Goal: Task Accomplishment & Management: Use online tool/utility

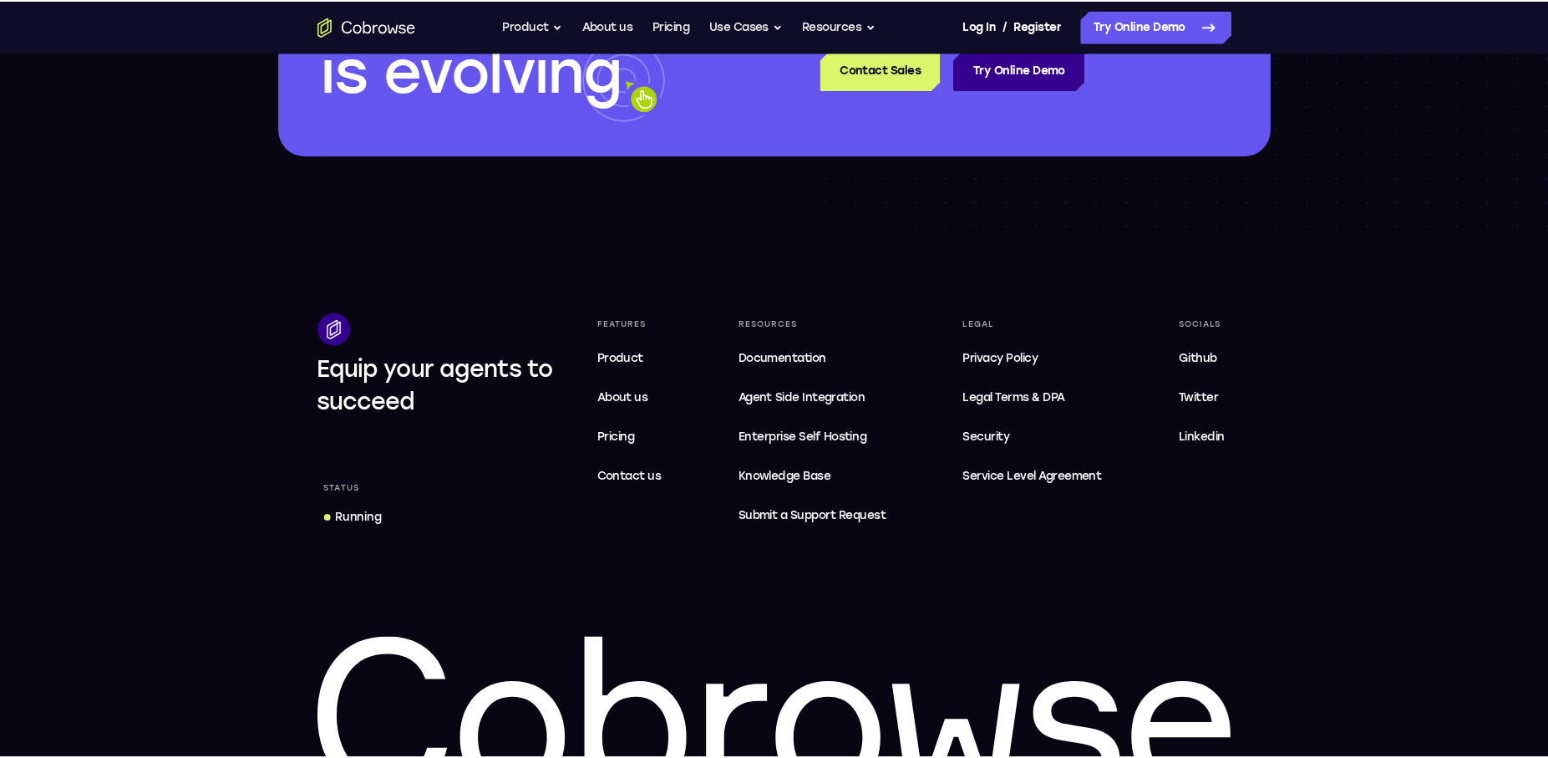
scroll to position [5034, 0]
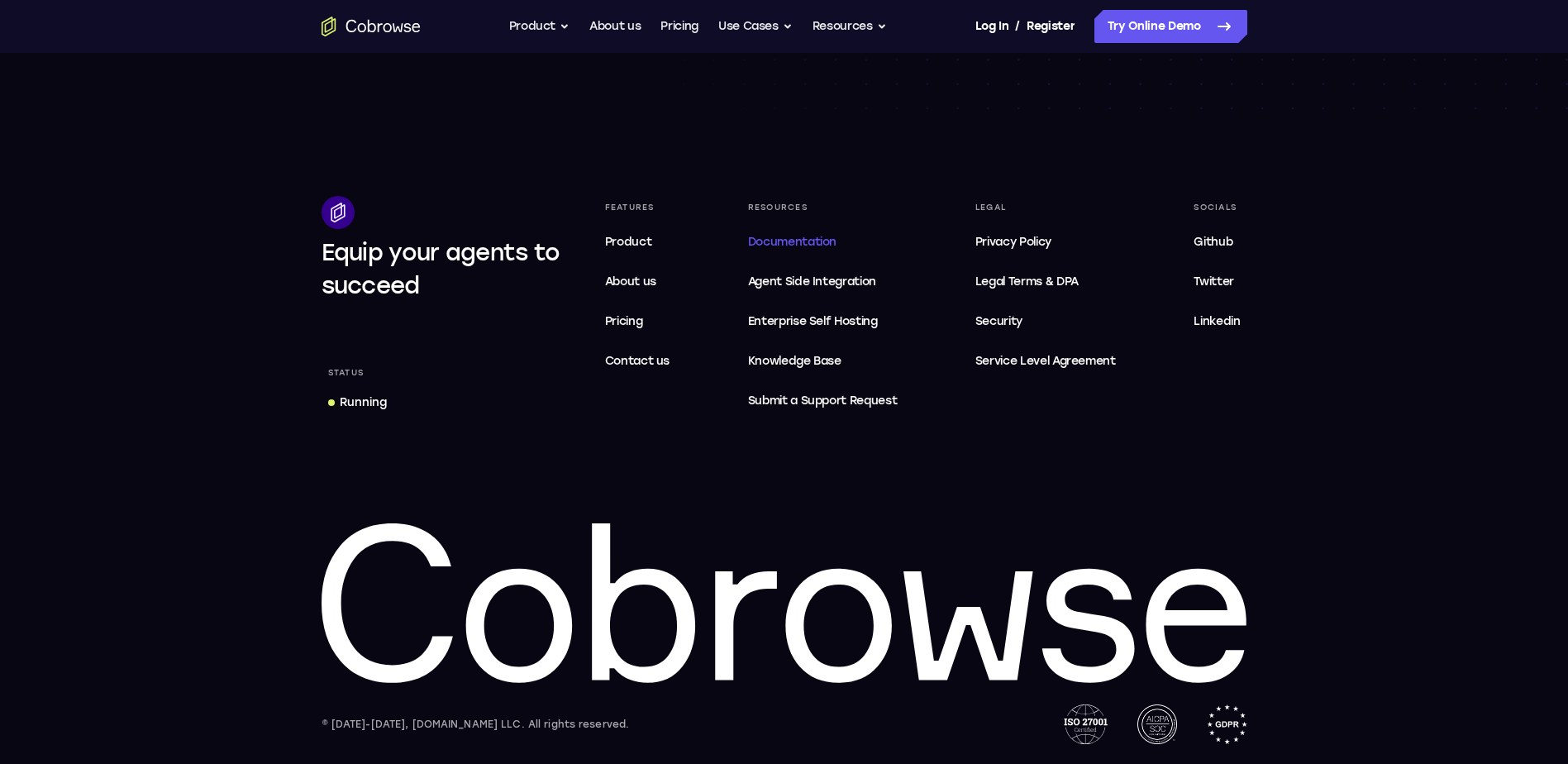
click at [780, 241] on span "Documentation" at bounding box center [791, 241] width 88 height 14
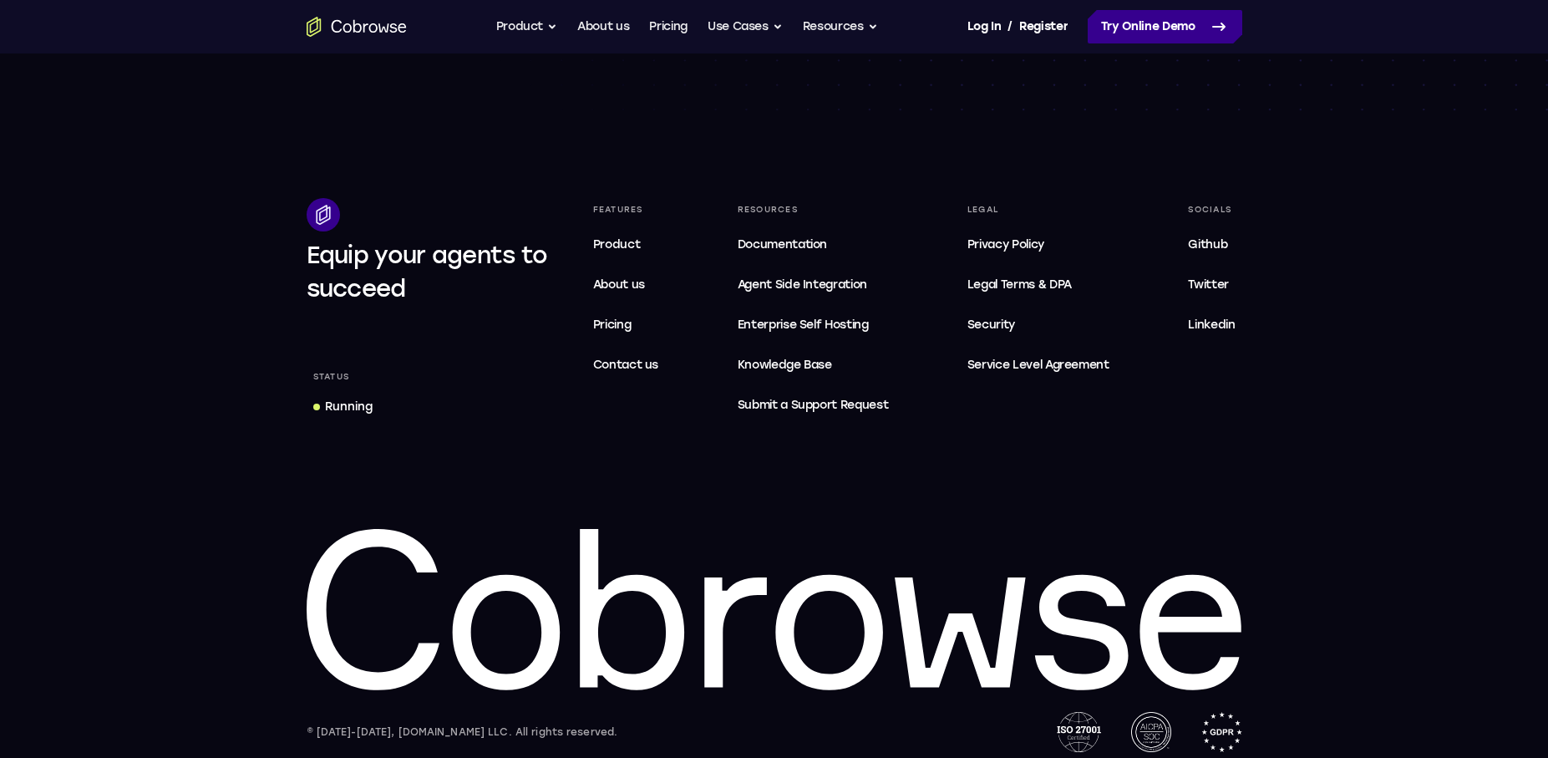
click at [1121, 25] on link "Try Online Demo" at bounding box center [1165, 26] width 155 height 33
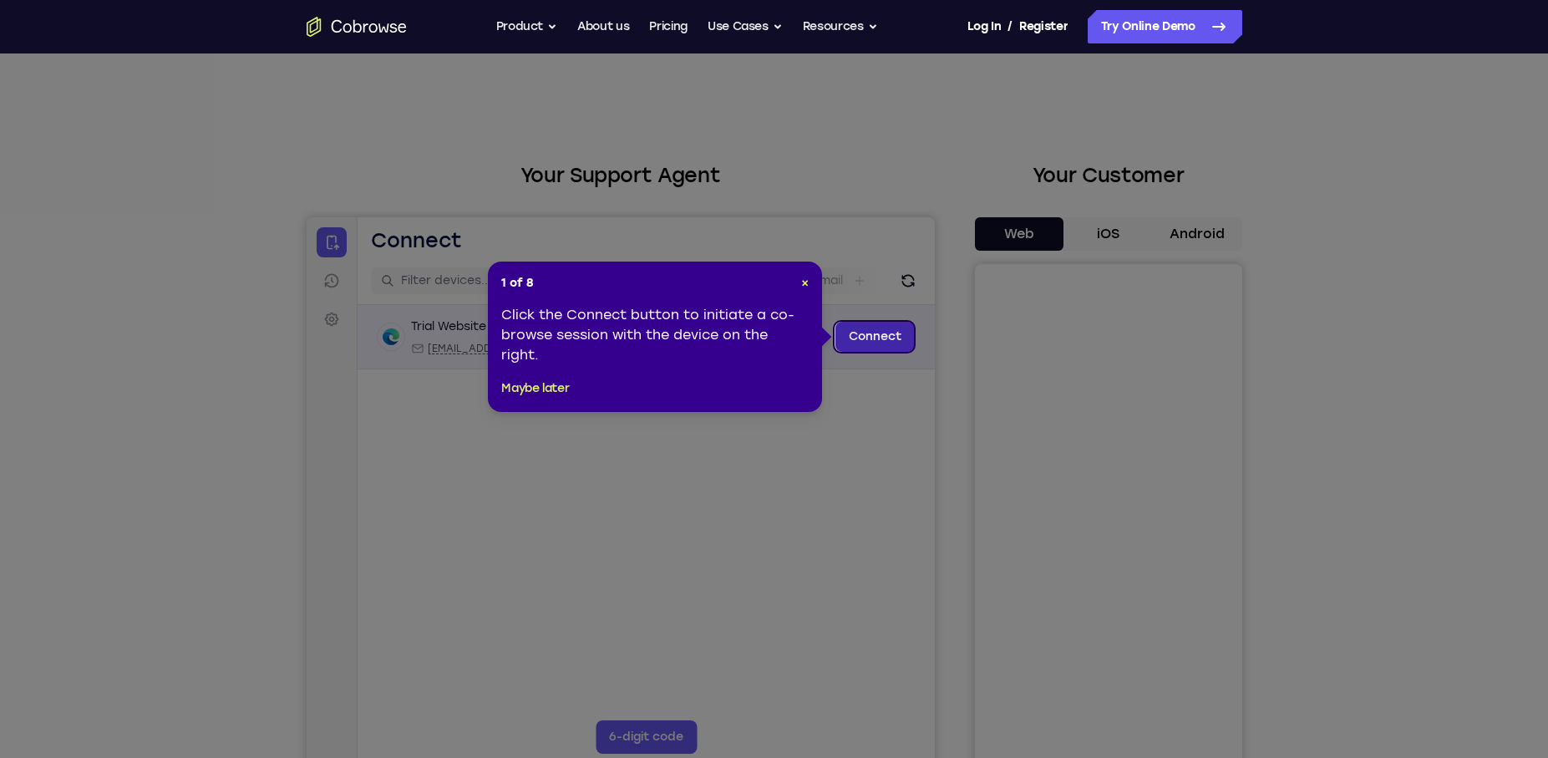
click at [878, 340] on link "Connect" at bounding box center [873, 337] width 79 height 30
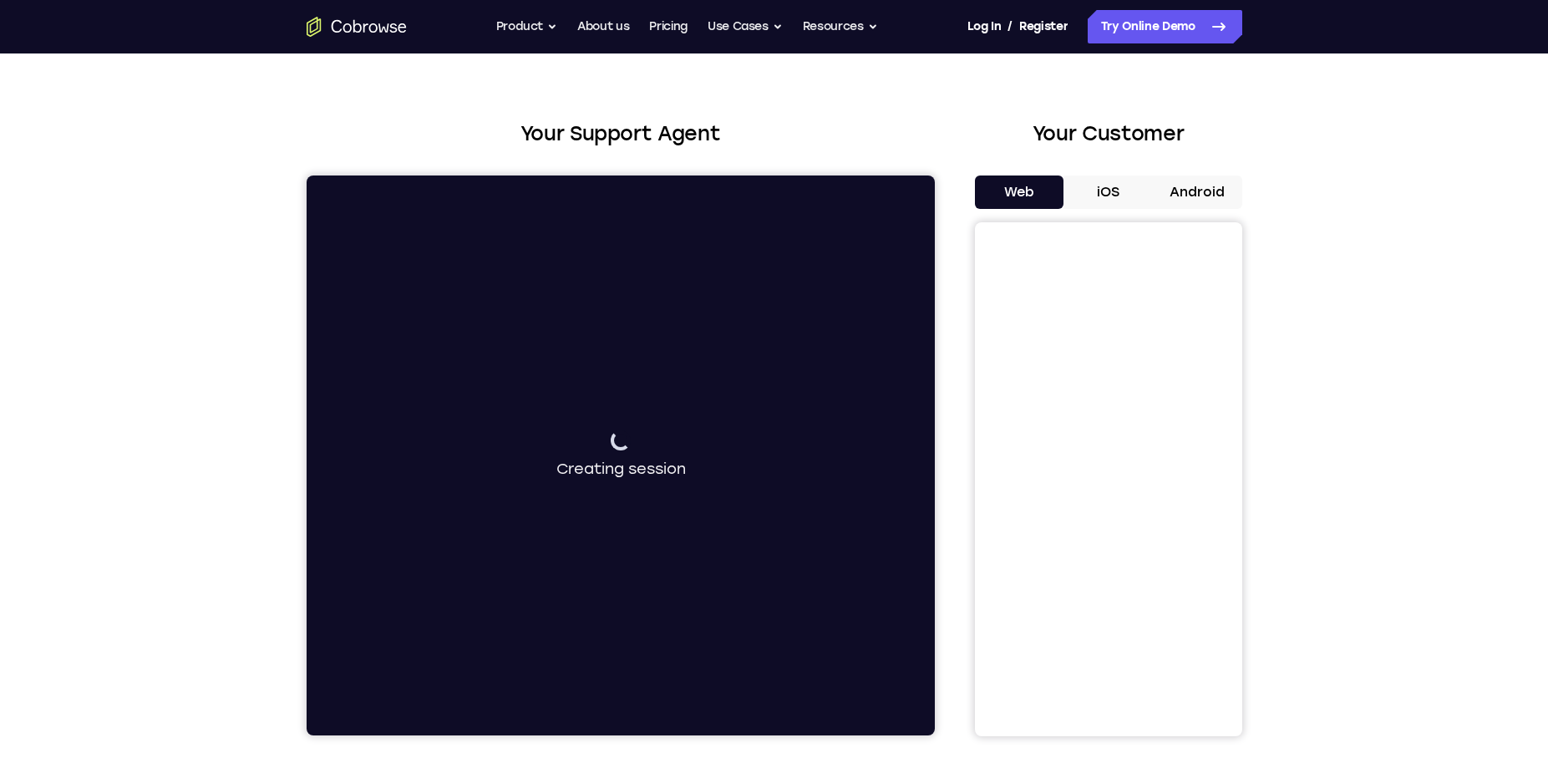
scroll to position [84, 0]
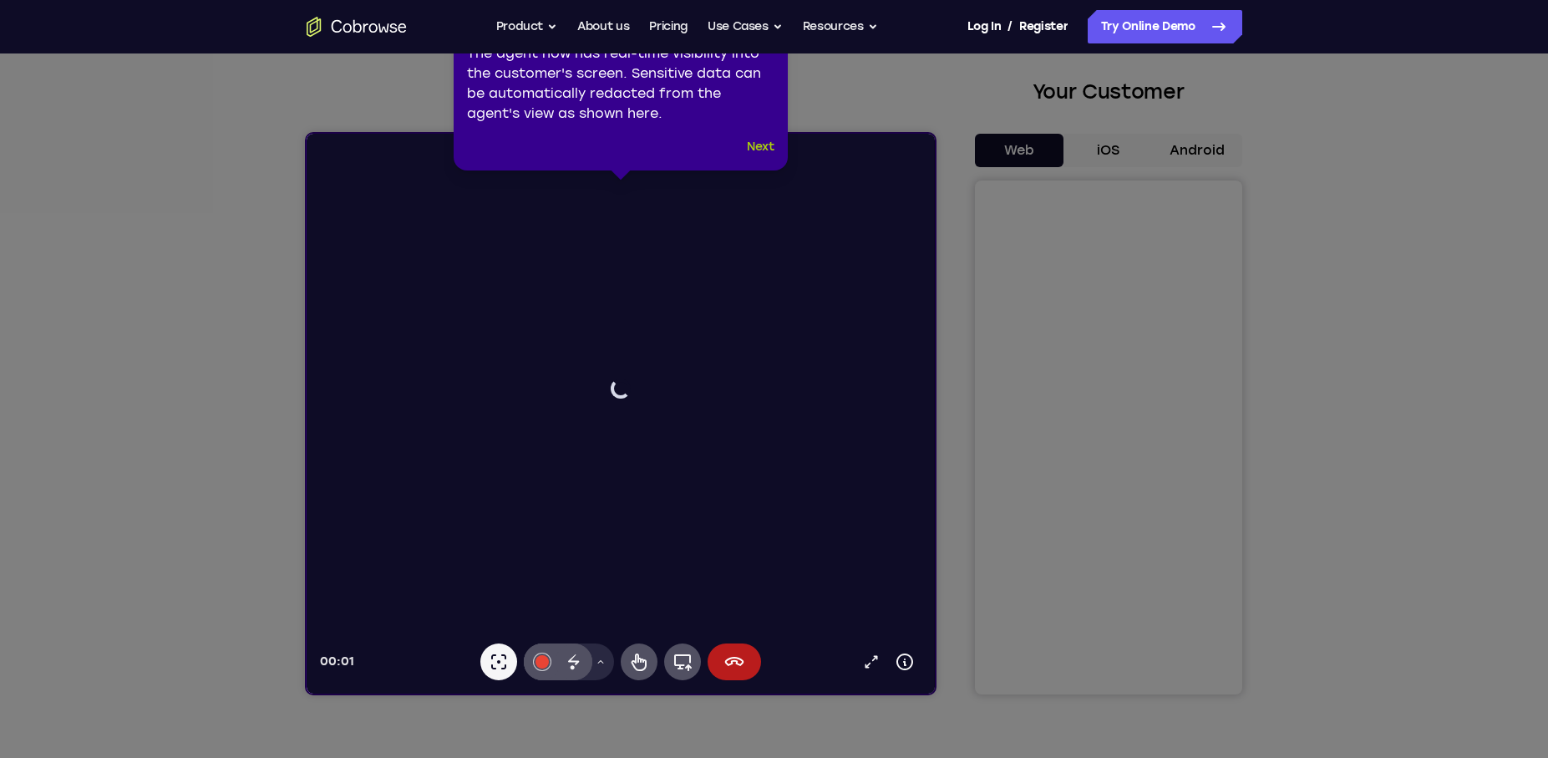
click at [753, 148] on button "Next" at bounding box center [761, 147] width 28 height 20
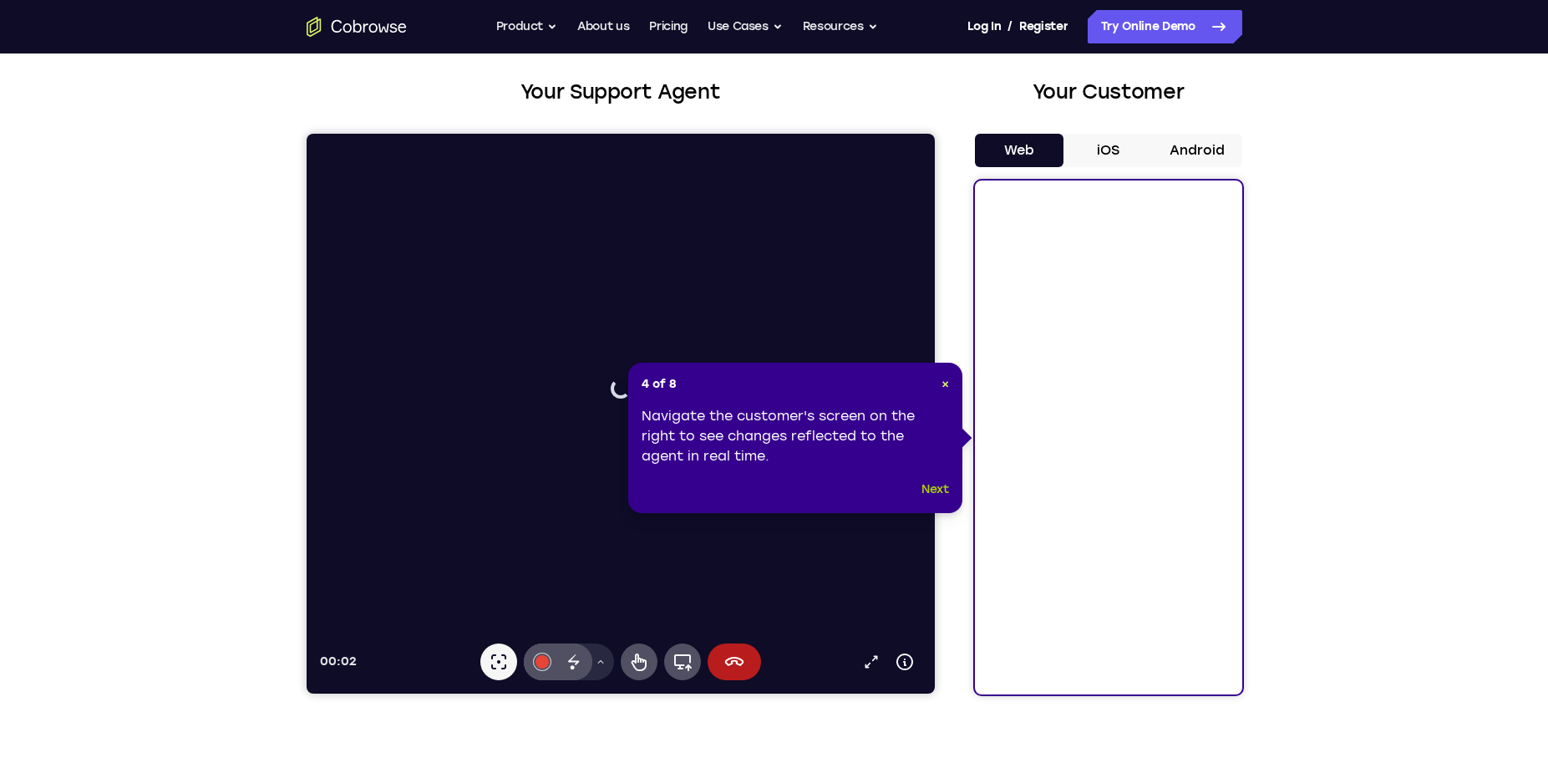
click at [941, 490] on button "Next" at bounding box center [935, 489] width 28 height 20
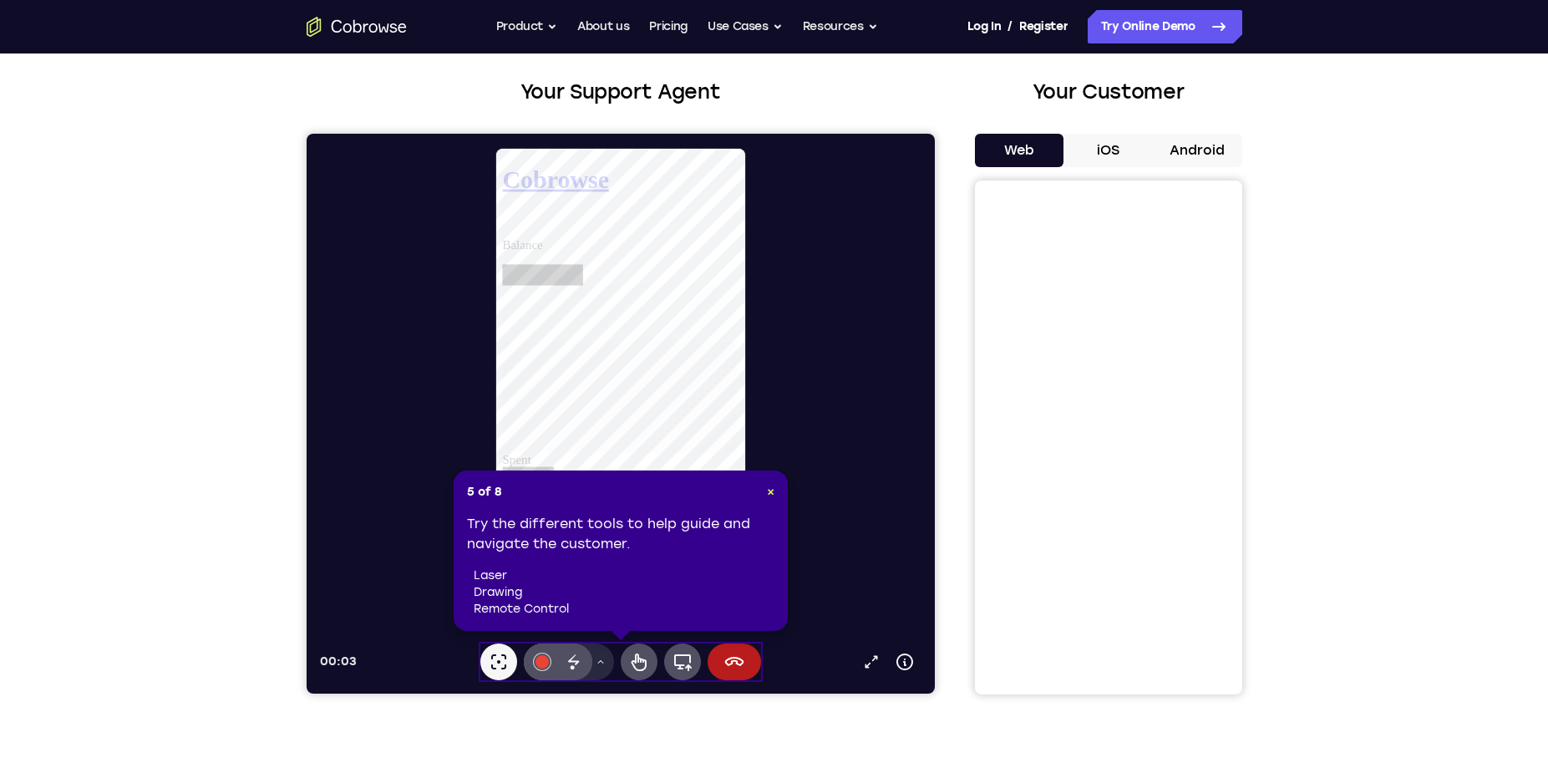
scroll to position [0, 0]
click at [768, 483] on div "5 of 8 × Try the different tools to help guide and navigate the customer. laser…" at bounding box center [621, 550] width 334 height 160
click at [768, 484] on span "×" at bounding box center [771, 491] width 8 height 14
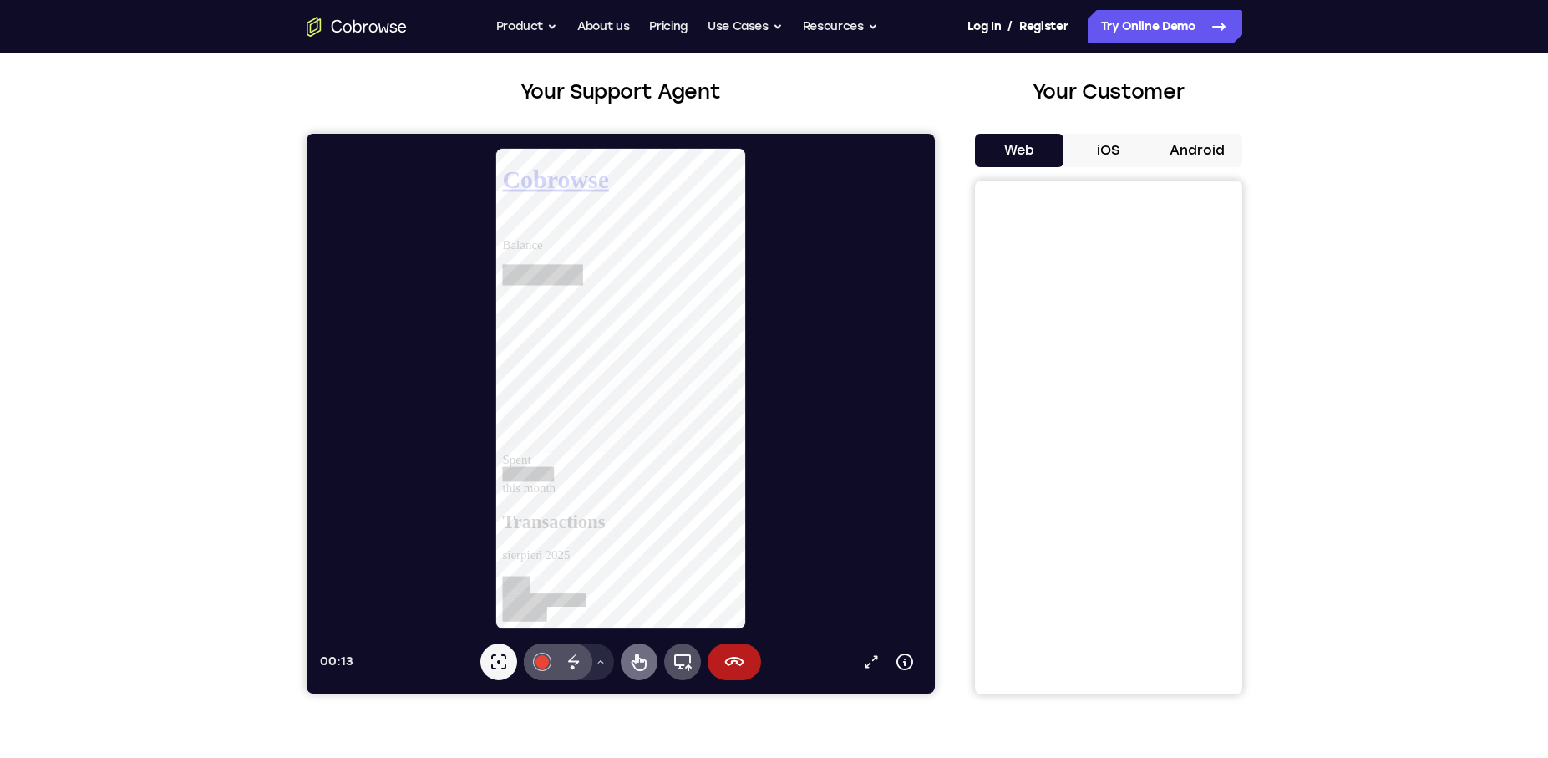
click at [643, 665] on icon at bounding box center [638, 662] width 20 height 20
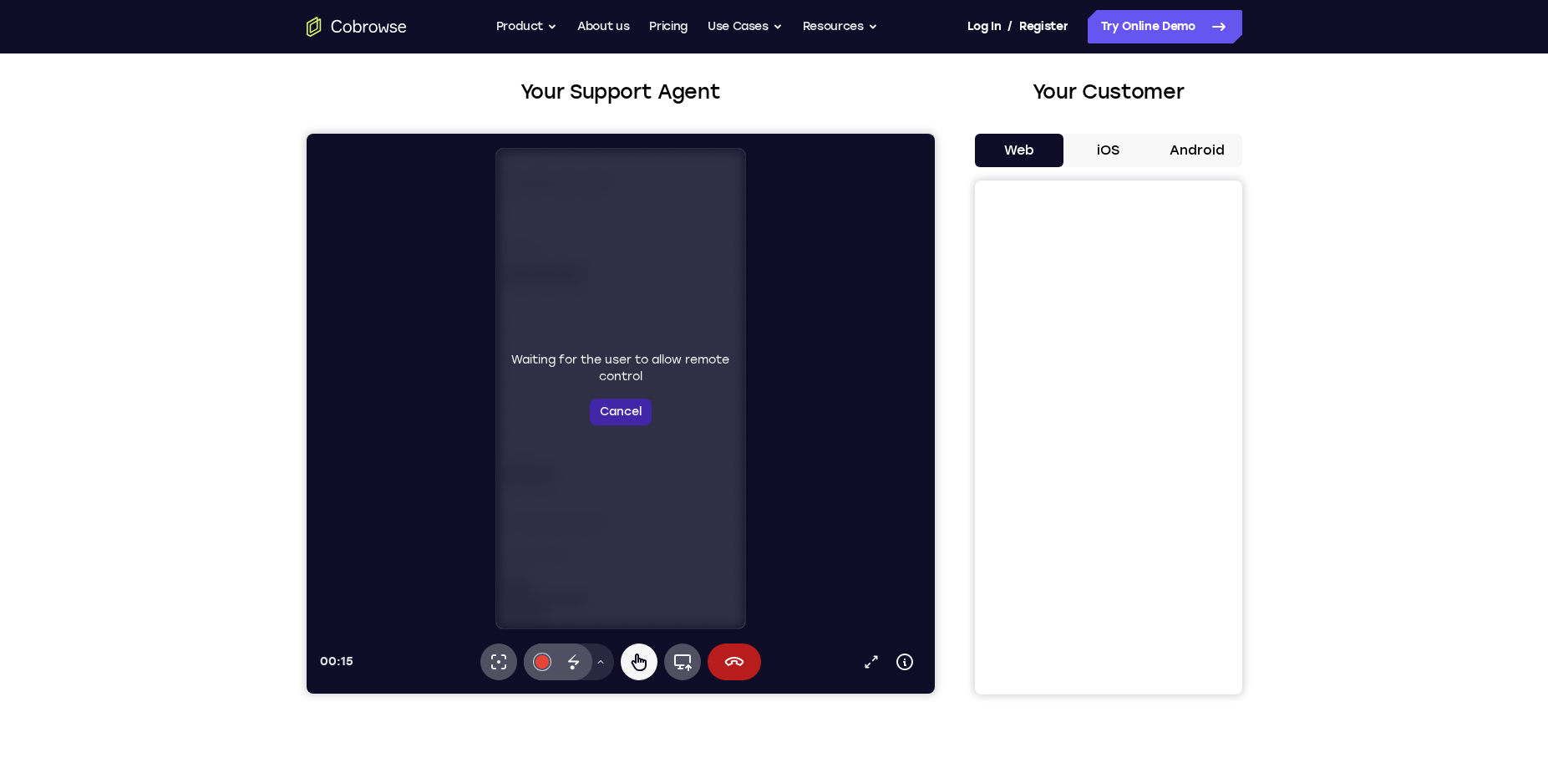
click at [606, 405] on button "Cancel" at bounding box center [620, 411] width 62 height 27
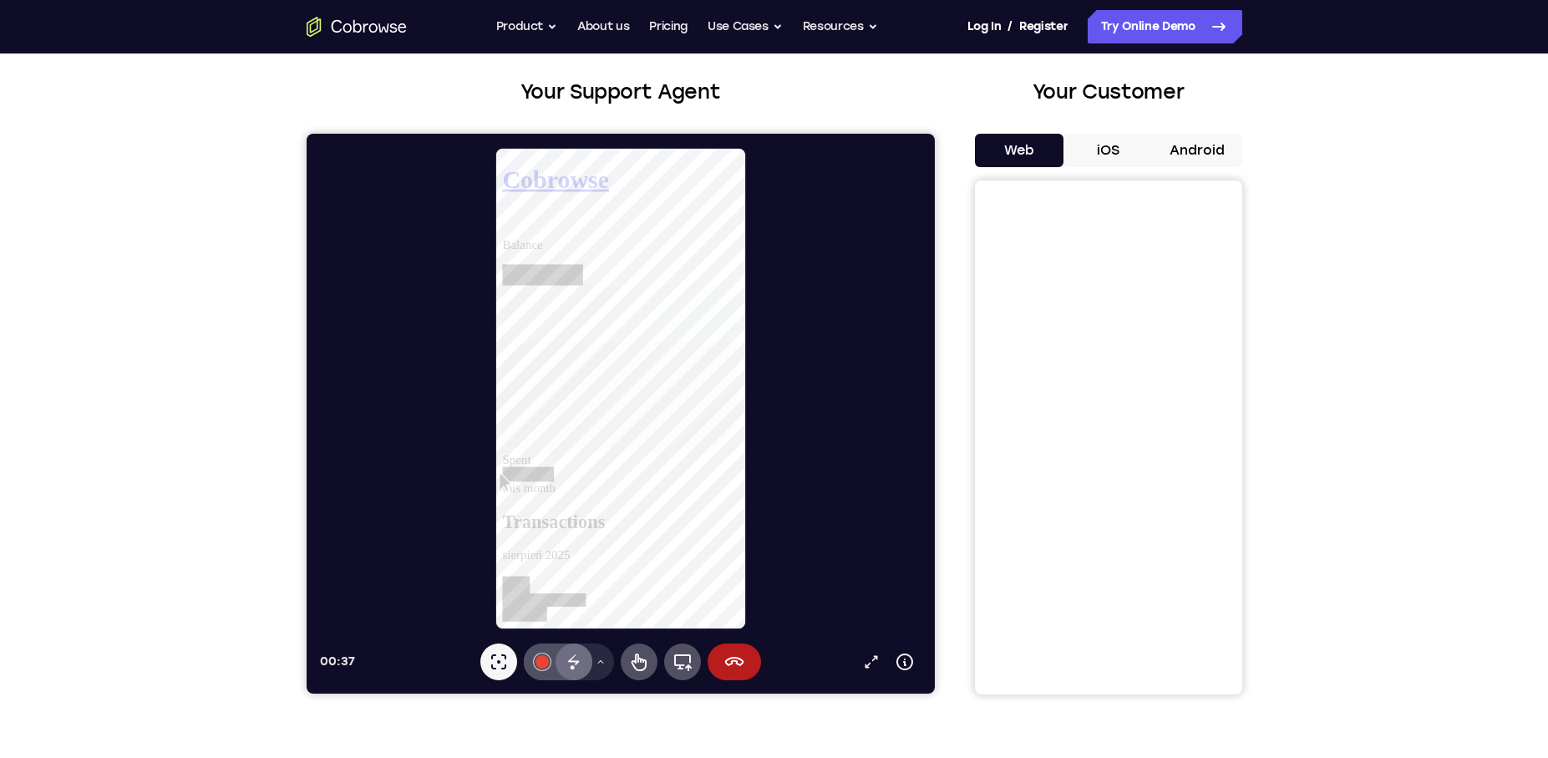
click at [574, 661] on icon at bounding box center [572, 659] width 11 height 11
click at [545, 661] on div at bounding box center [541, 661] width 13 height 13
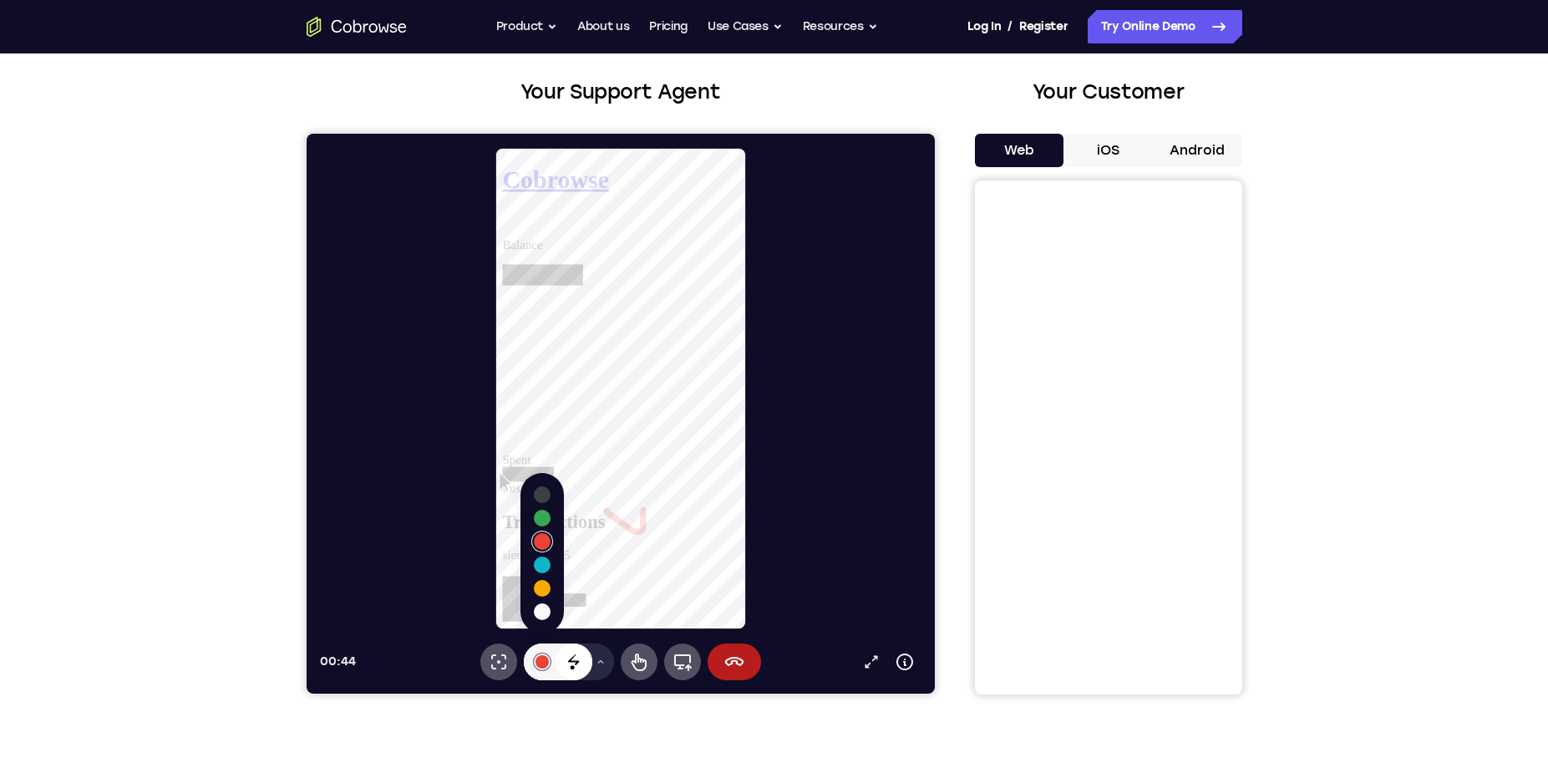
click at [576, 657] on icon at bounding box center [573, 662] width 20 height 20
click at [576, 663] on icon at bounding box center [573, 662] width 20 height 20
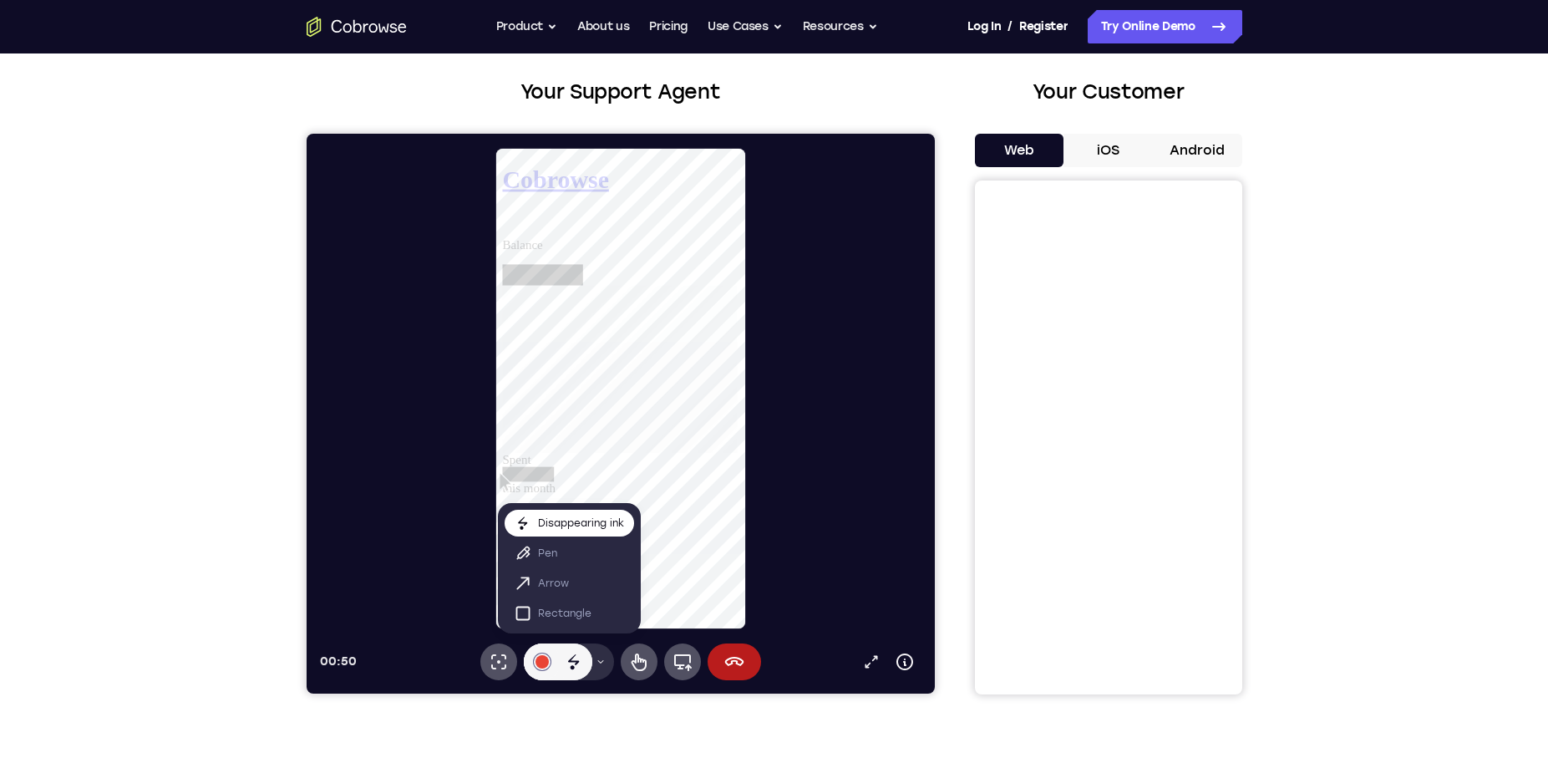
click at [582, 528] on p "Disappearing ink" at bounding box center [580, 523] width 86 height 17
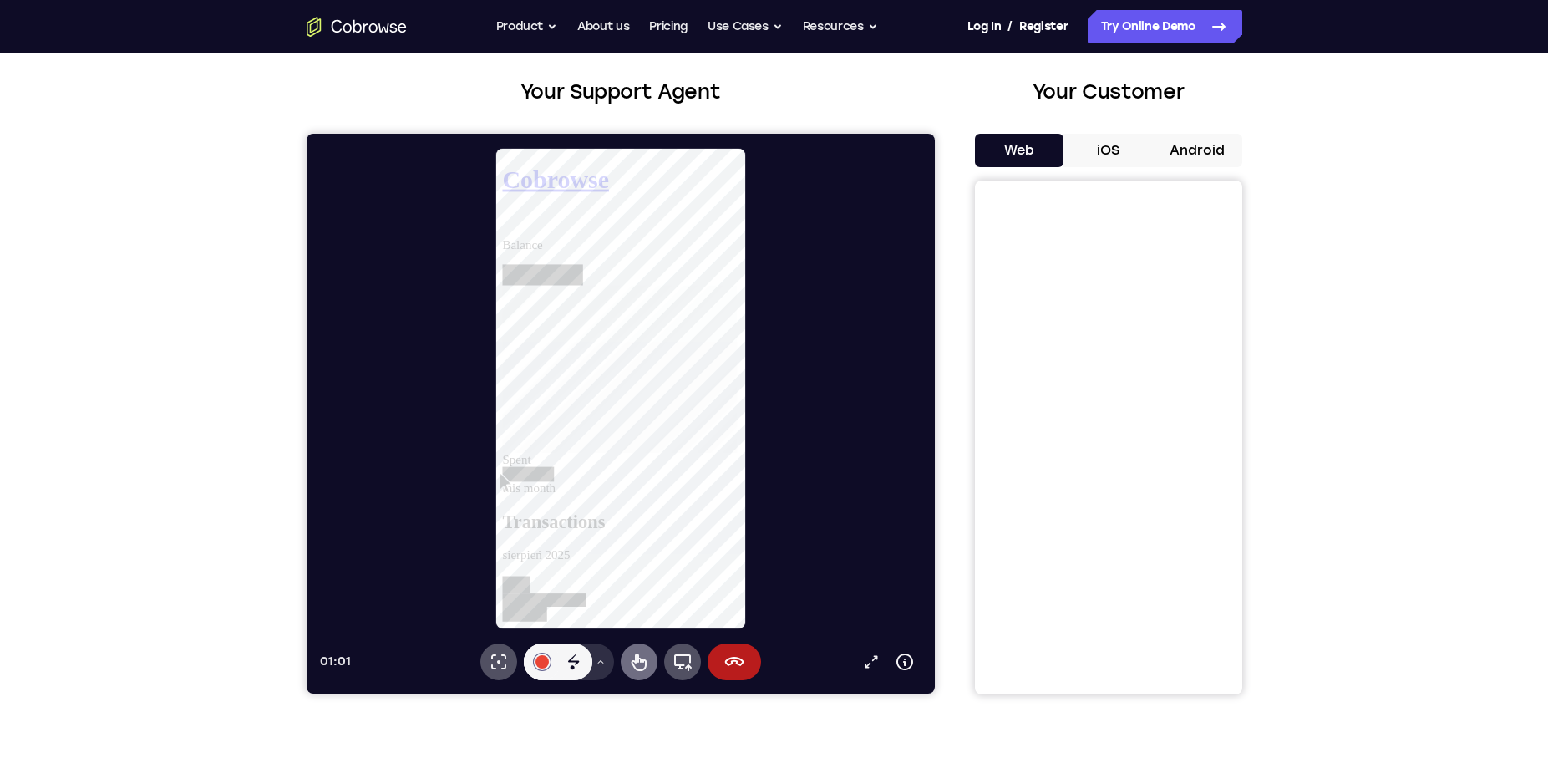
click at [631, 668] on icon at bounding box center [638, 662] width 20 height 20
click at [660, 590] on link at bounding box center [629, 621] width 254 height 63
